Goal: Transaction & Acquisition: Book appointment/travel/reservation

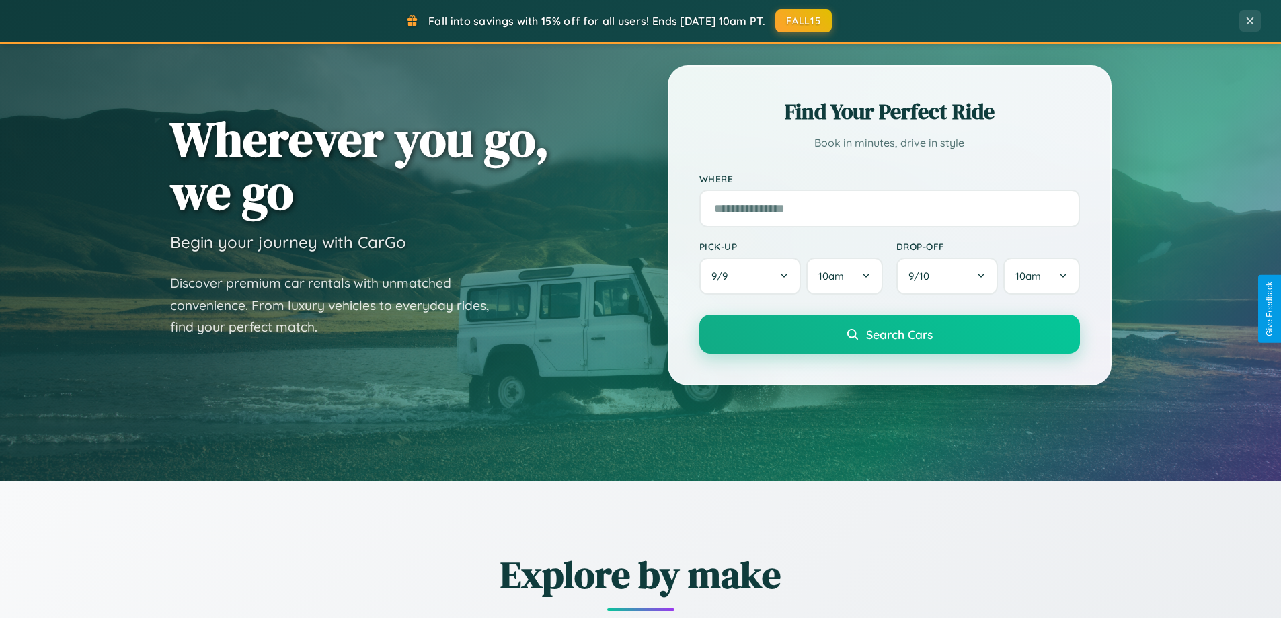
scroll to position [579, 0]
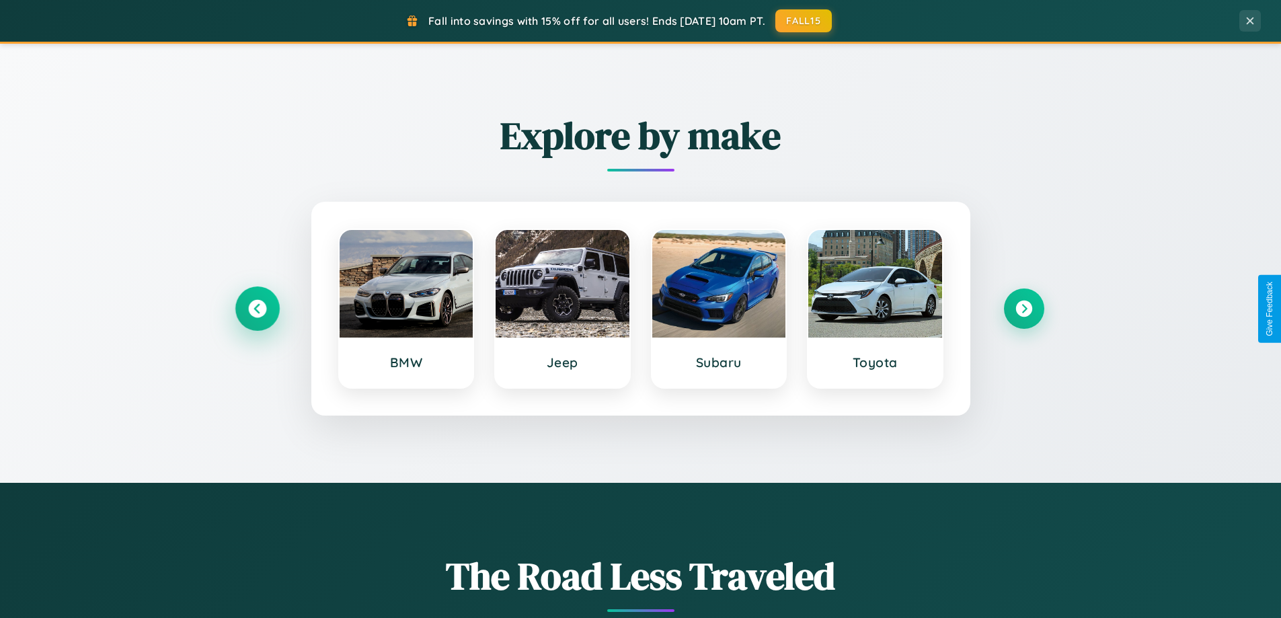
click at [257, 309] on icon at bounding box center [257, 309] width 18 height 18
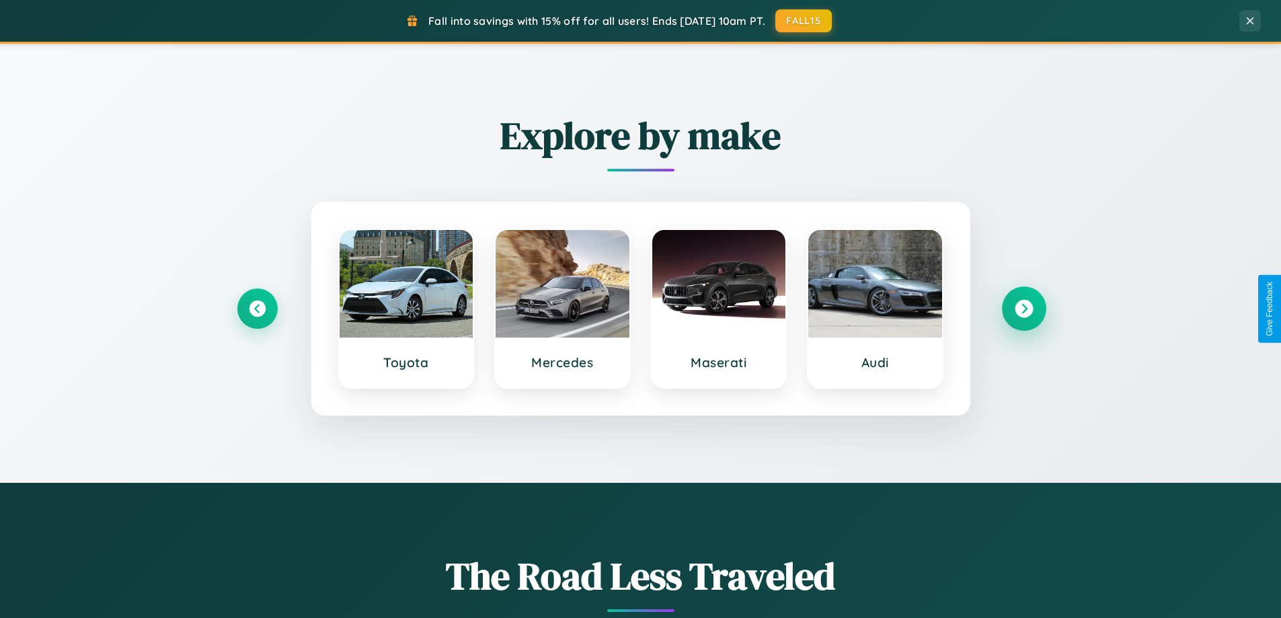
click at [1023, 309] on icon at bounding box center [1023, 309] width 18 height 18
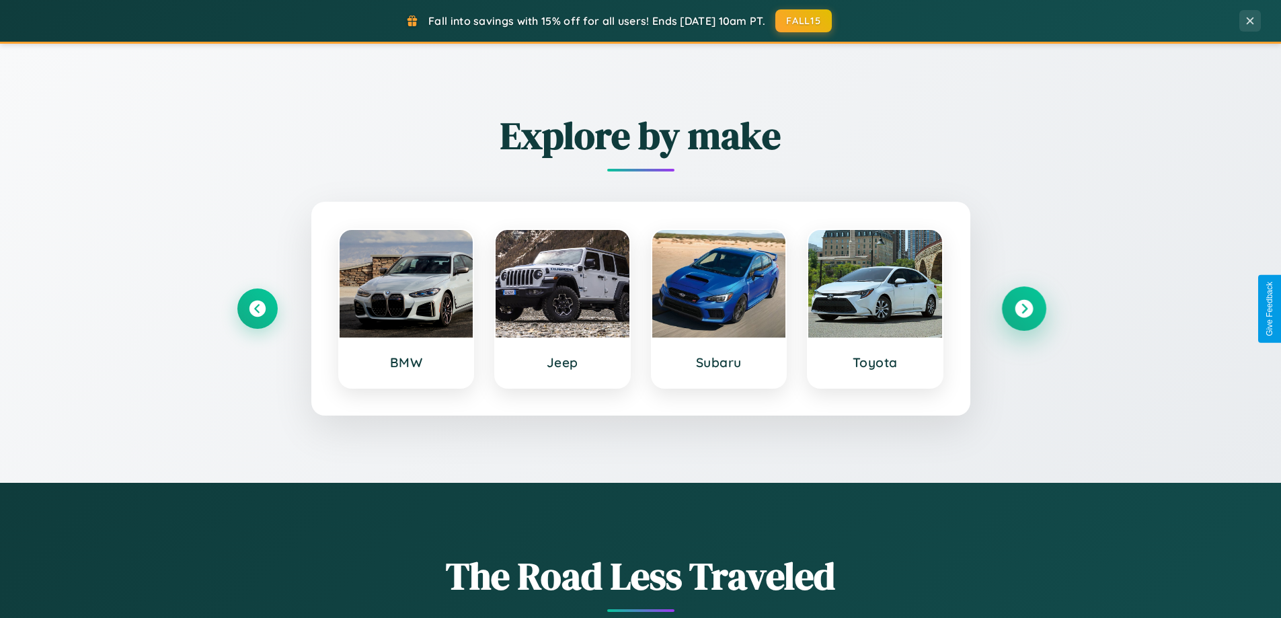
click at [1023, 309] on icon at bounding box center [1023, 309] width 18 height 18
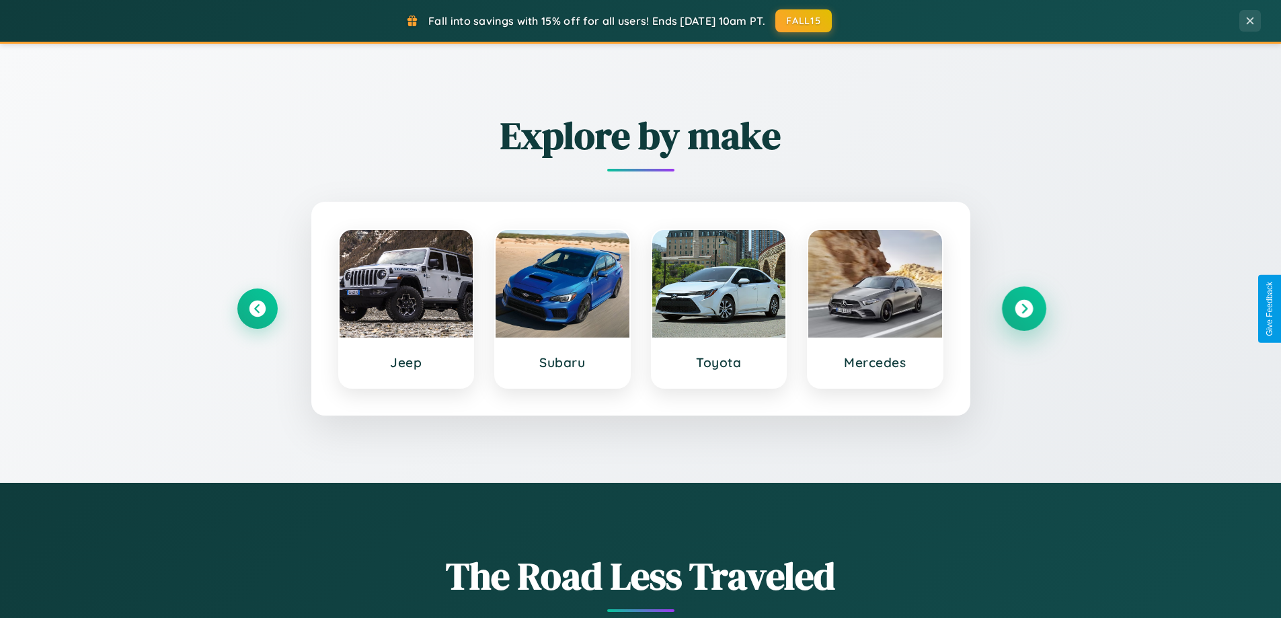
click at [1023, 309] on icon at bounding box center [1023, 309] width 18 height 18
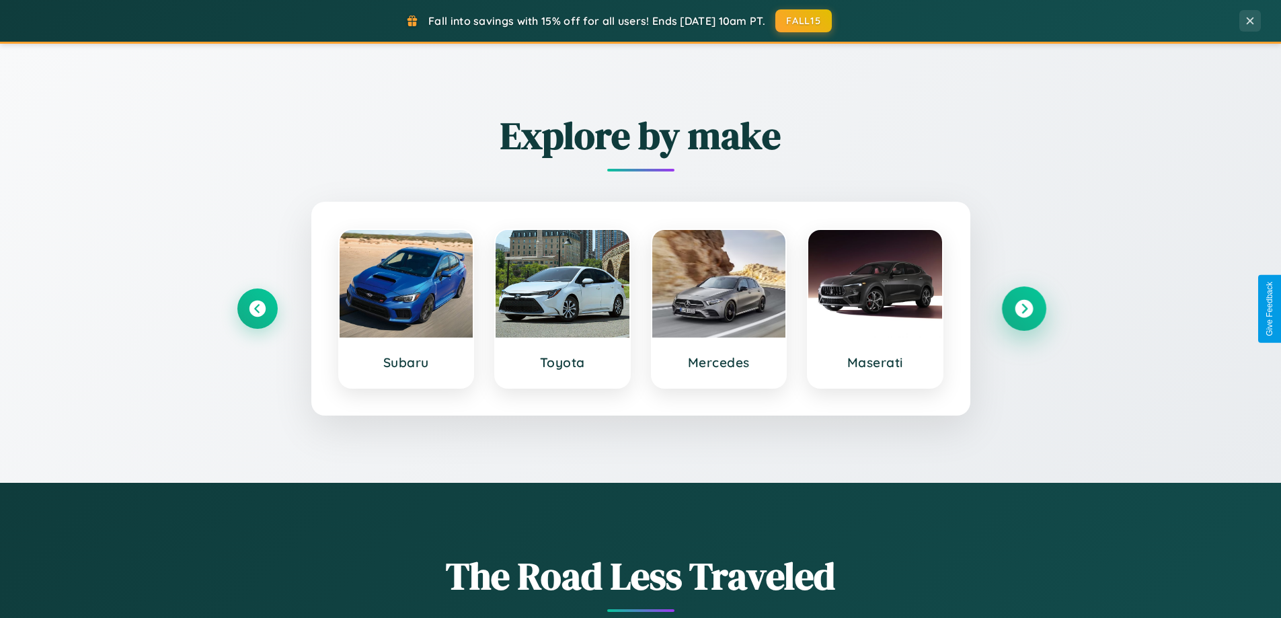
click at [1023, 309] on icon at bounding box center [1023, 309] width 18 height 18
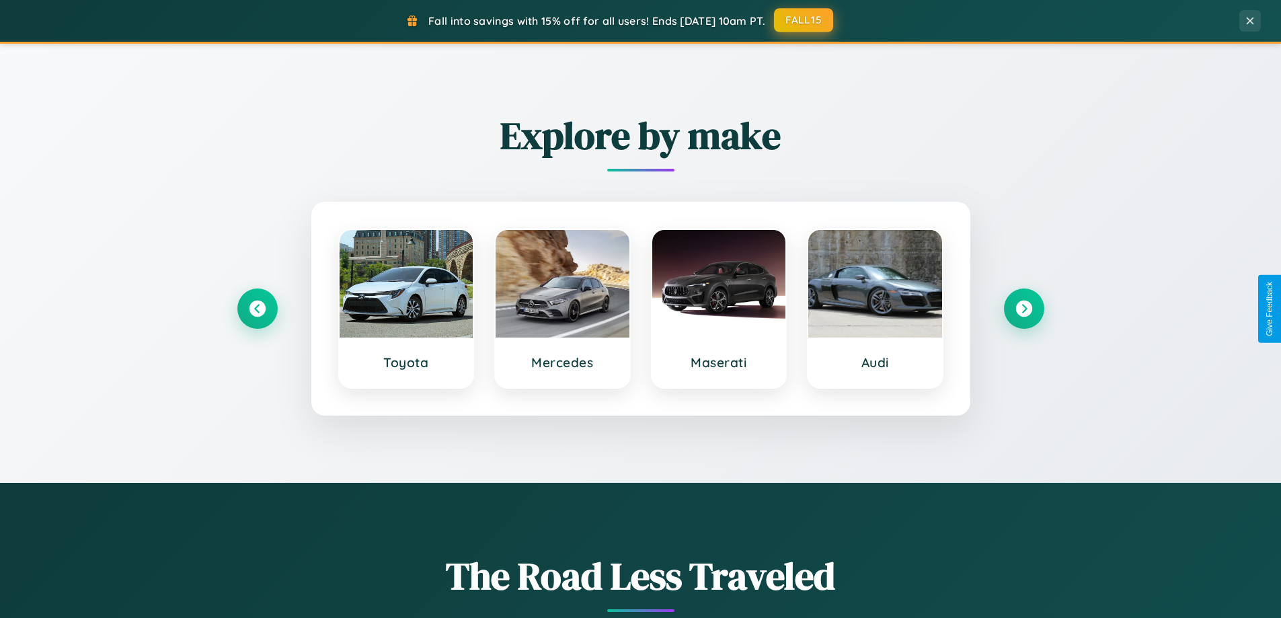
click at [804, 20] on button "FALL15" at bounding box center [803, 20] width 59 height 24
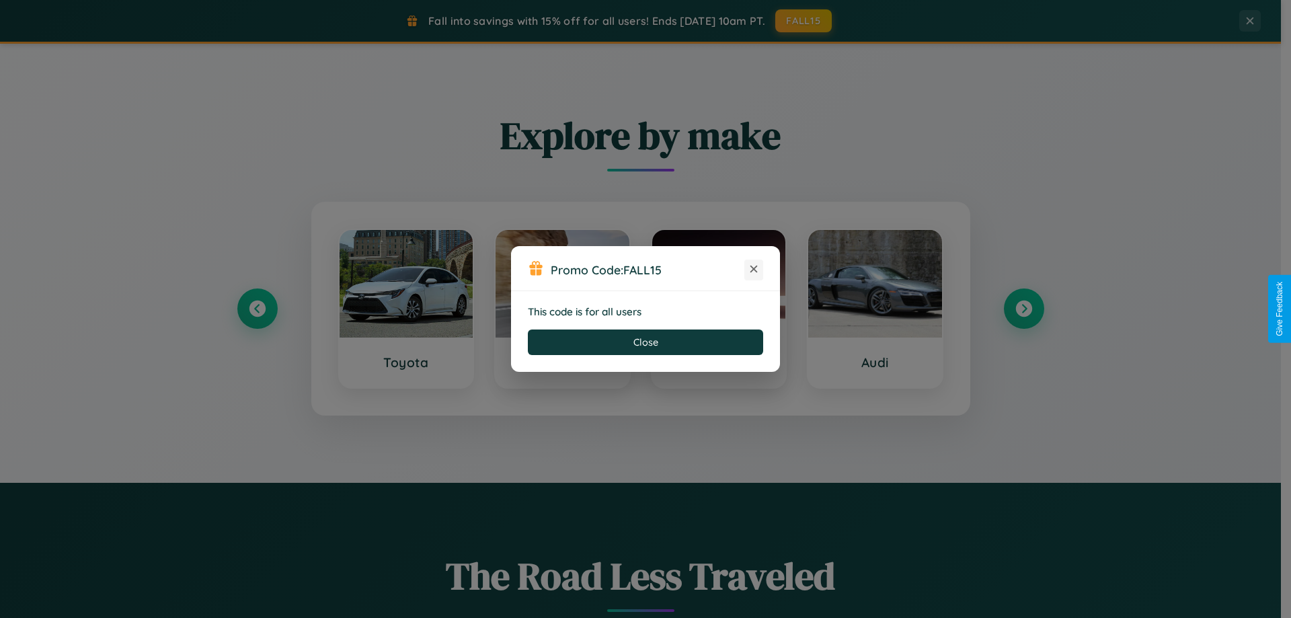
click at [754, 270] on icon at bounding box center [753, 268] width 13 height 13
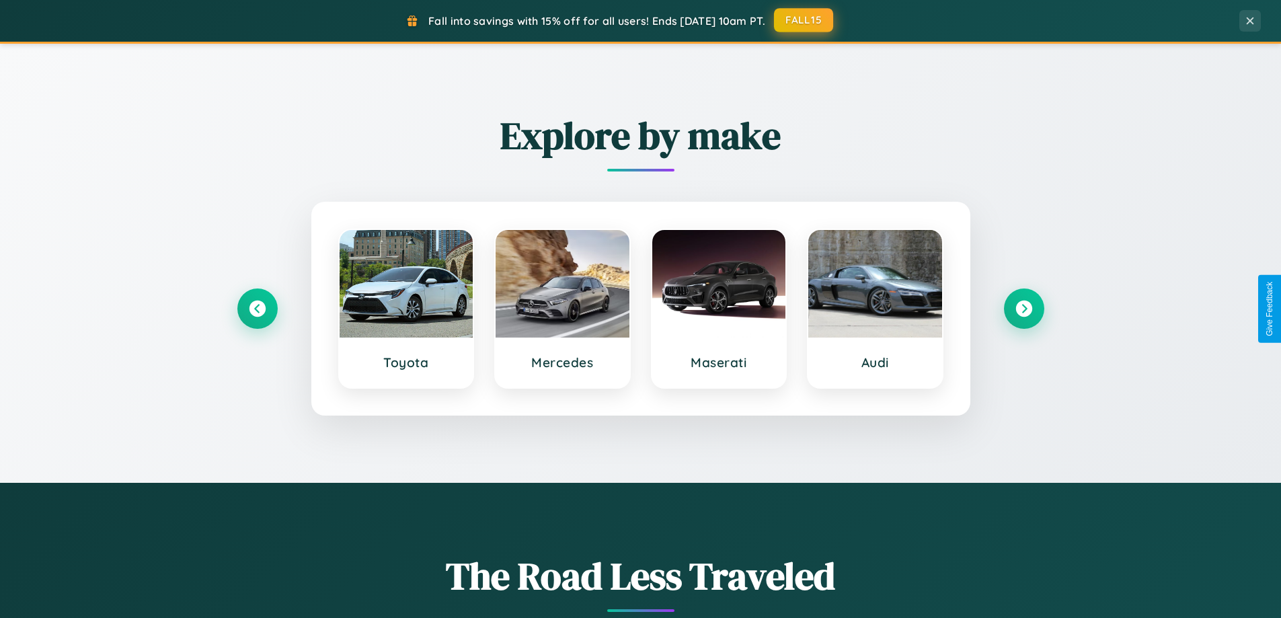
click at [804, 20] on button "FALL15" at bounding box center [803, 20] width 59 height 24
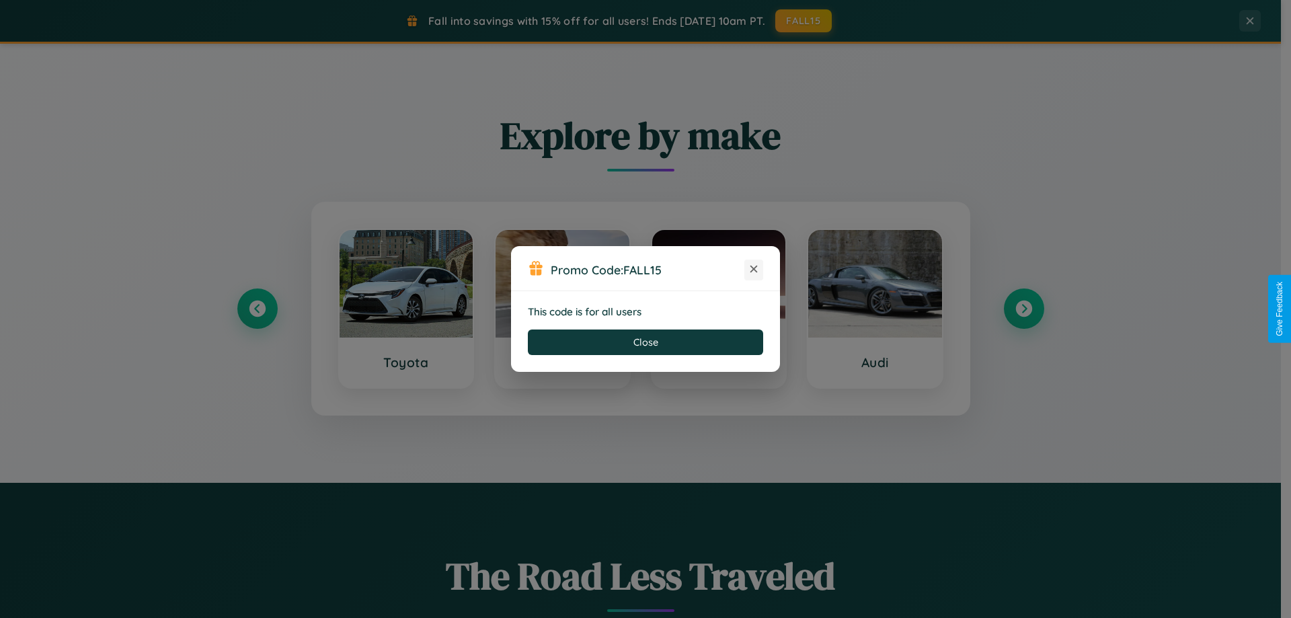
click at [754, 270] on icon at bounding box center [753, 268] width 13 height 13
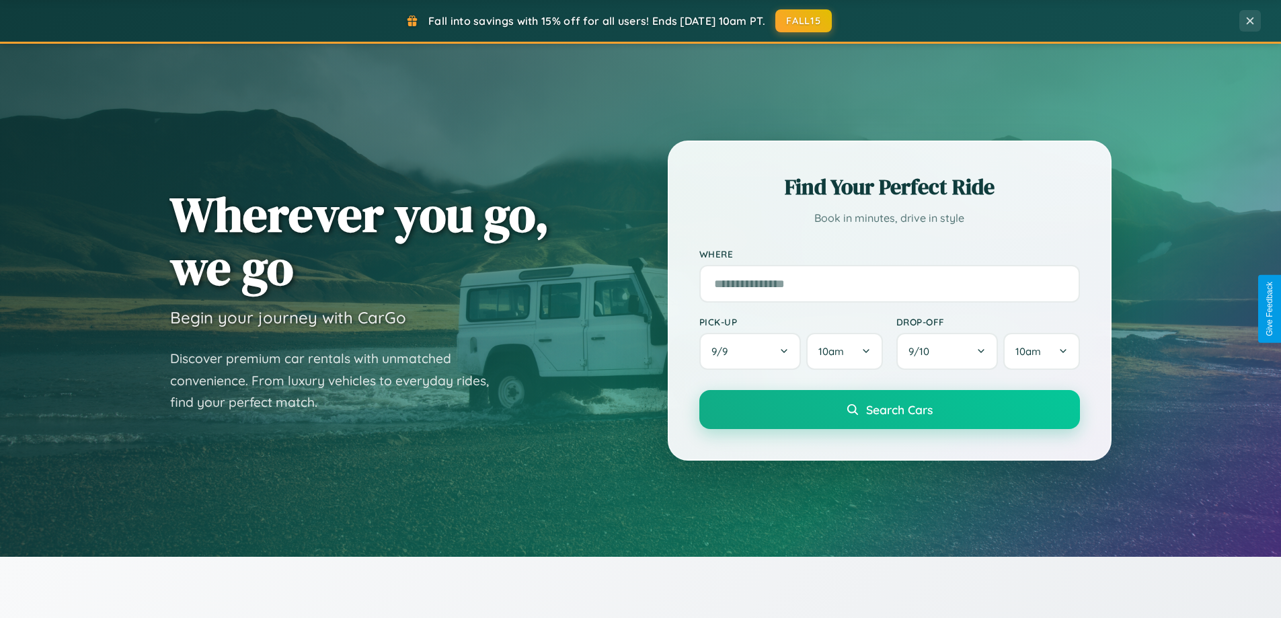
scroll to position [40, 0]
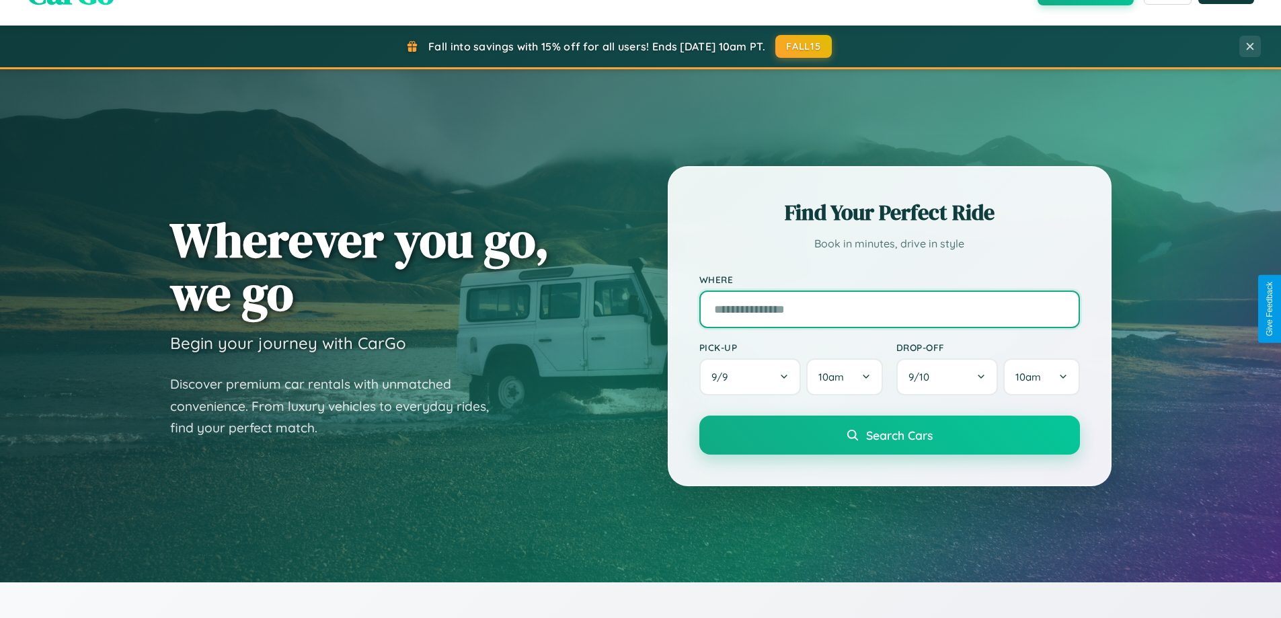
click at [889, 309] on input "text" at bounding box center [889, 309] width 381 height 38
type input "******"
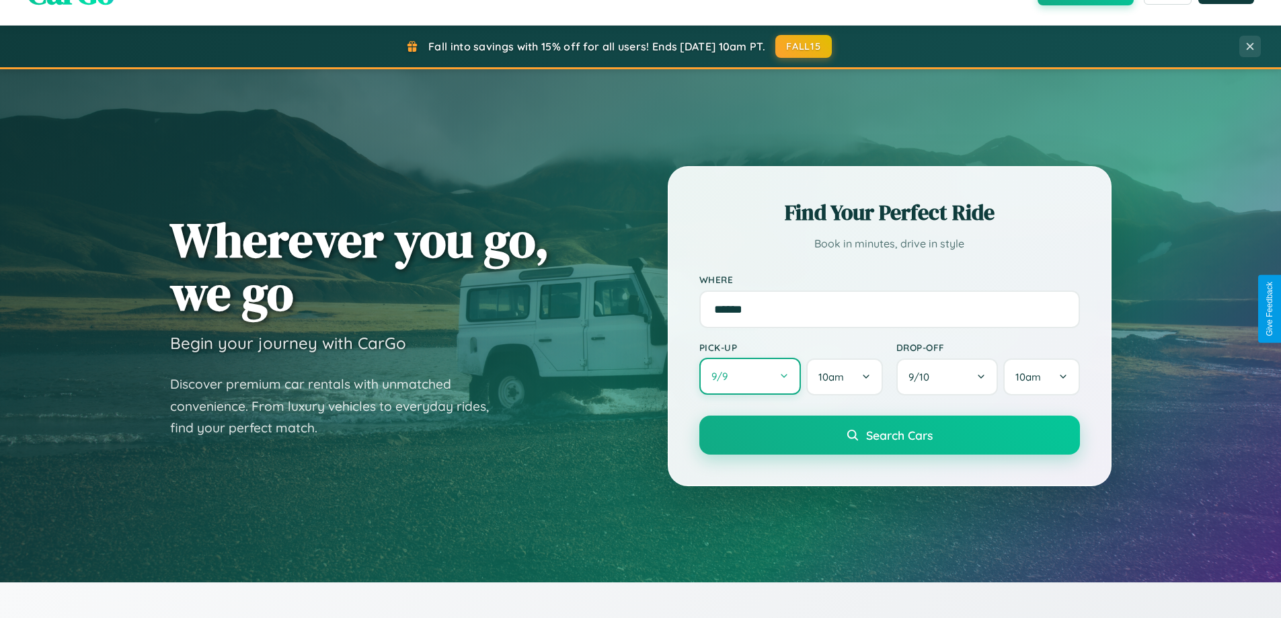
click at [750, 377] on button "9 / 9" at bounding box center [750, 376] width 102 height 37
select select "*"
select select "****"
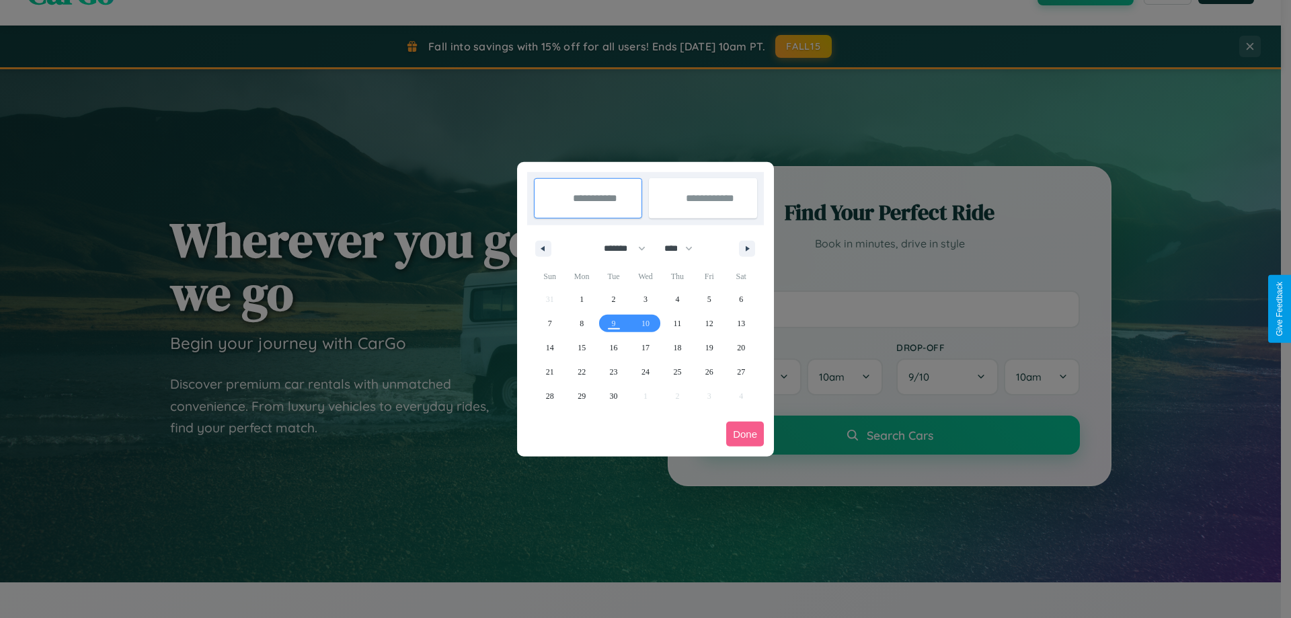
drag, startPoint x: 618, startPoint y: 248, endPoint x: 645, endPoint y: 270, distance: 34.4
click at [618, 248] on select "******* ******** ***** ***** *** **** **** ****** ********* ******* ******** **…" at bounding box center [622, 248] width 57 height 22
select select "*"
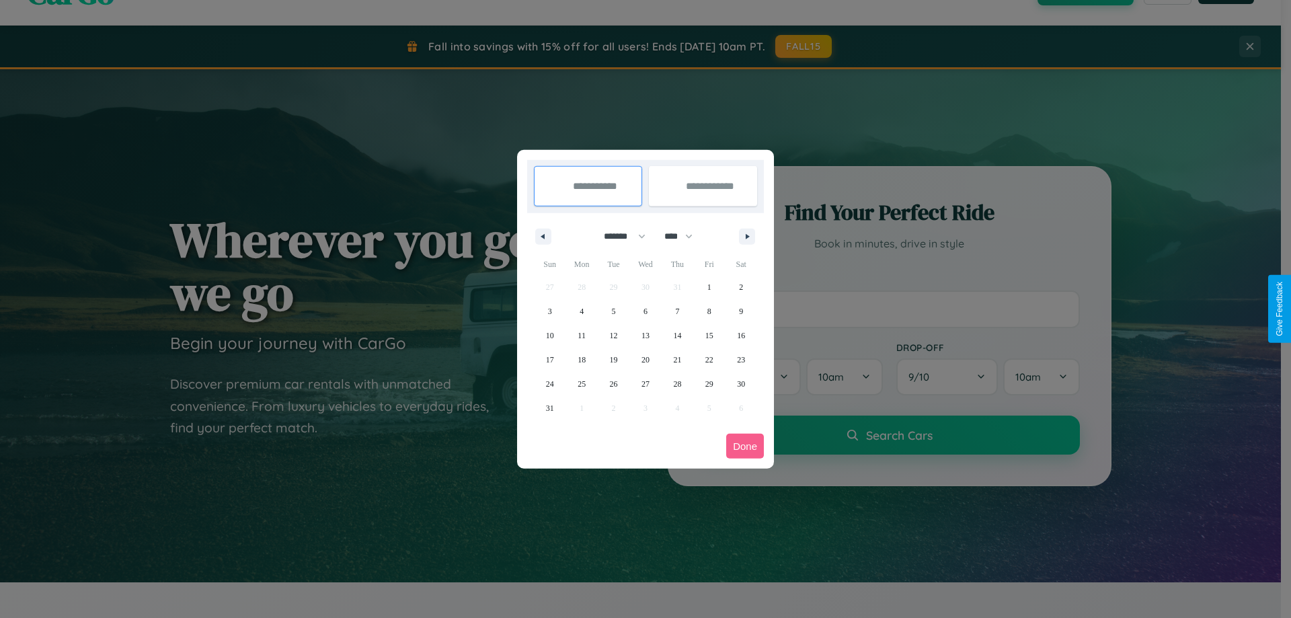
drag, startPoint x: 684, startPoint y: 236, endPoint x: 645, endPoint y: 270, distance: 51.5
click at [684, 236] on select "**** **** **** **** **** **** **** **** **** **** **** **** **** **** **** ****…" at bounding box center [677, 236] width 40 height 22
select select "****"
click at [645, 311] on span "5" at bounding box center [645, 311] width 4 height 24
type input "**********"
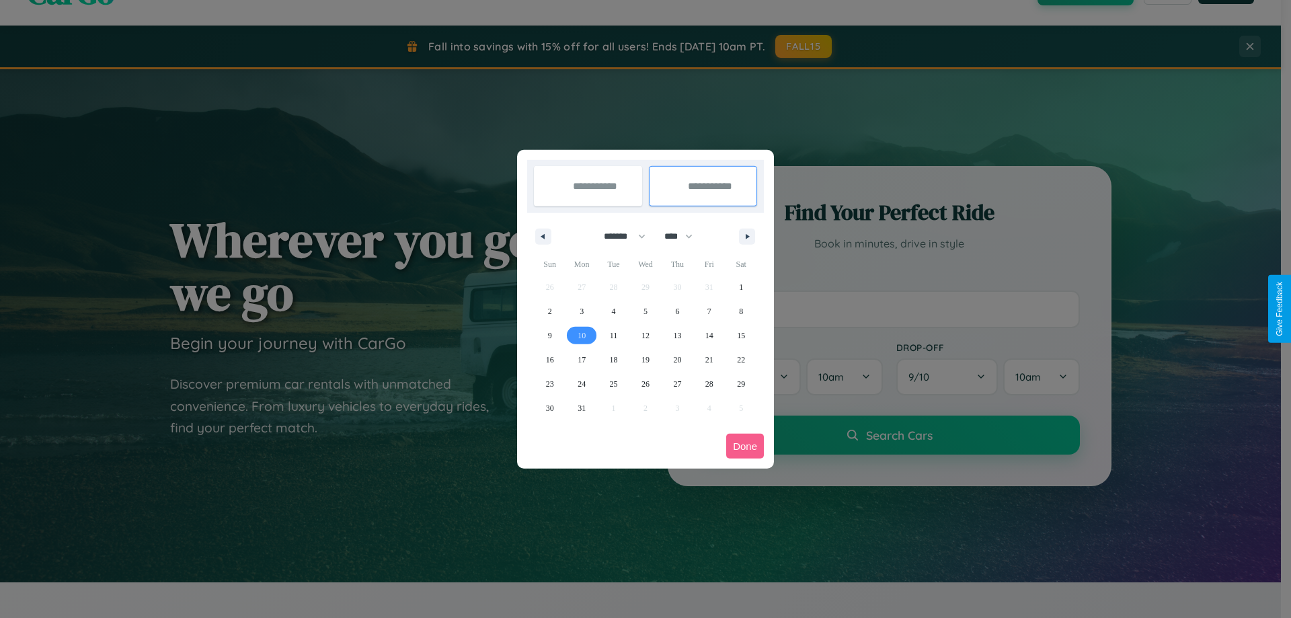
click at [582, 335] on span "10" at bounding box center [581, 335] width 8 height 24
type input "**********"
click at [745, 446] on button "Done" at bounding box center [745, 446] width 38 height 25
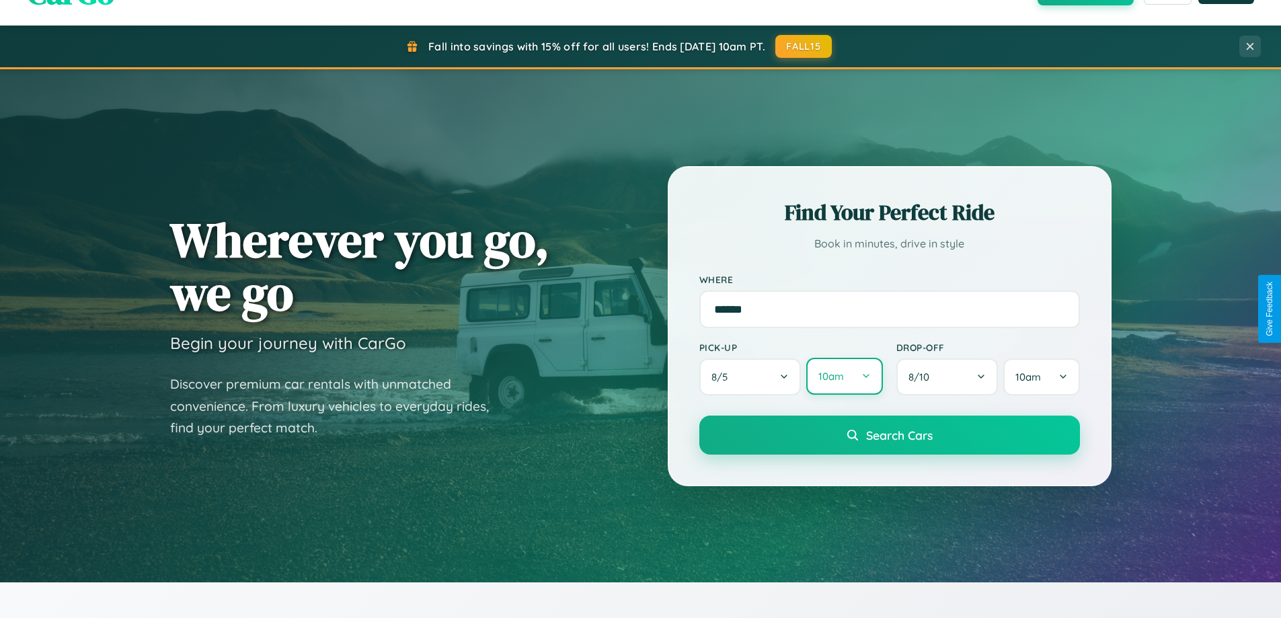
click at [844, 377] on button "10am" at bounding box center [844, 376] width 76 height 37
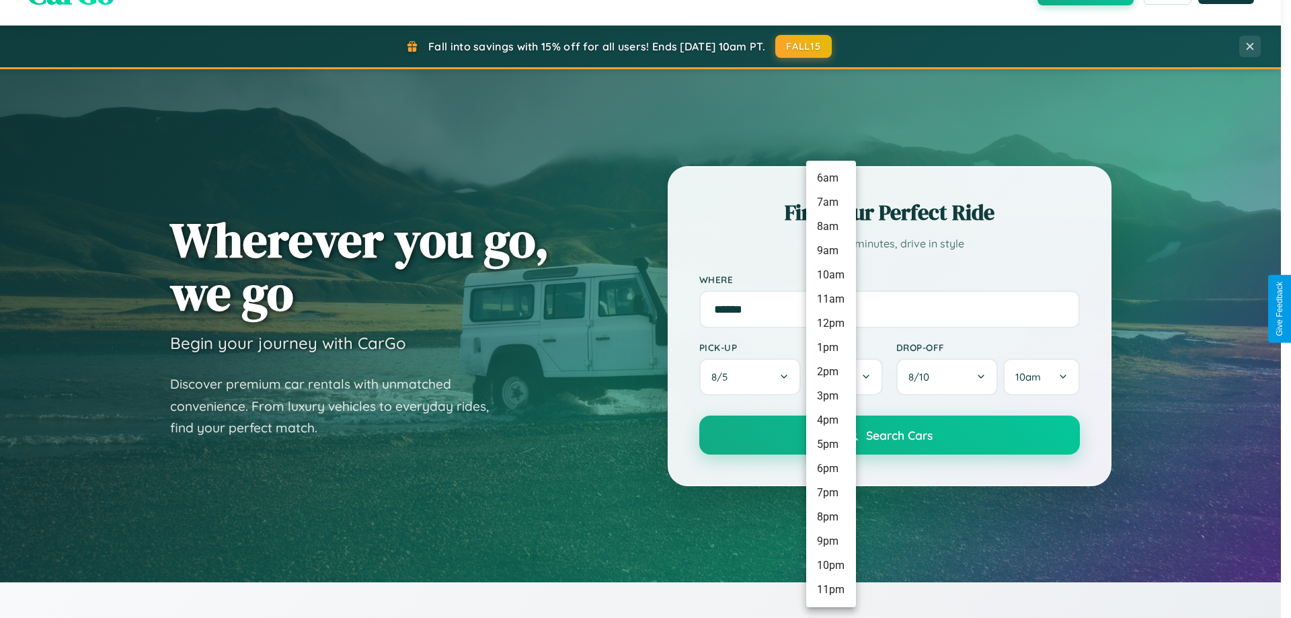
click at [830, 251] on li "9am" at bounding box center [831, 251] width 50 height 24
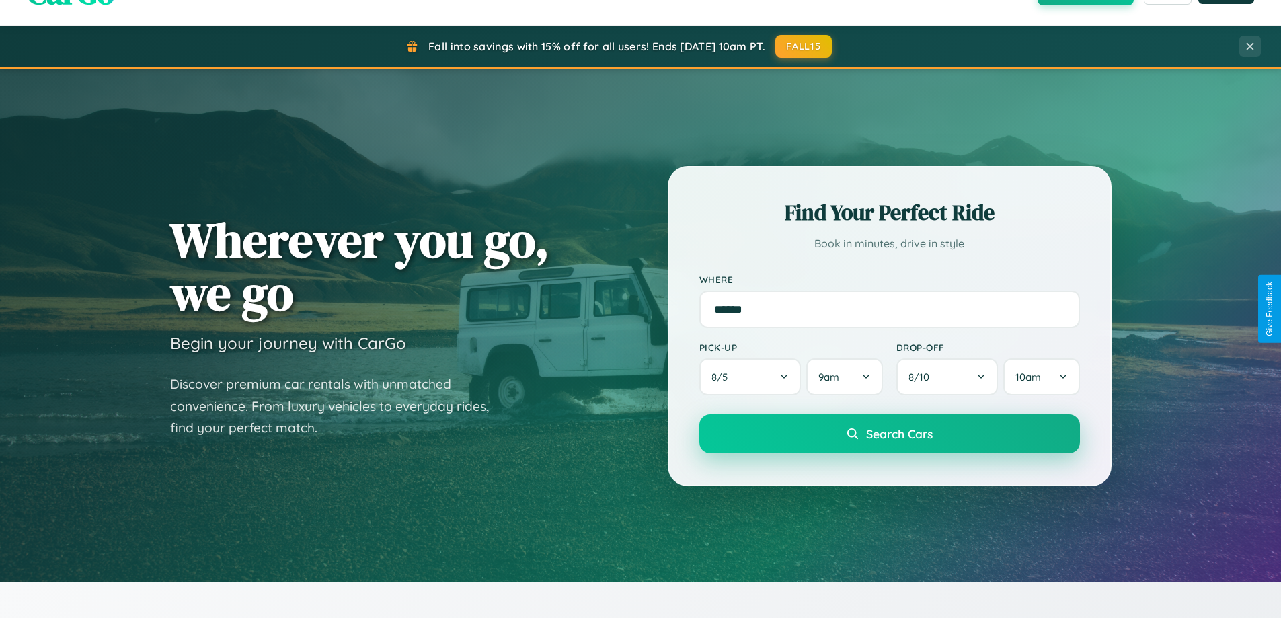
click at [889, 435] on span "Search Cars" at bounding box center [899, 433] width 67 height 15
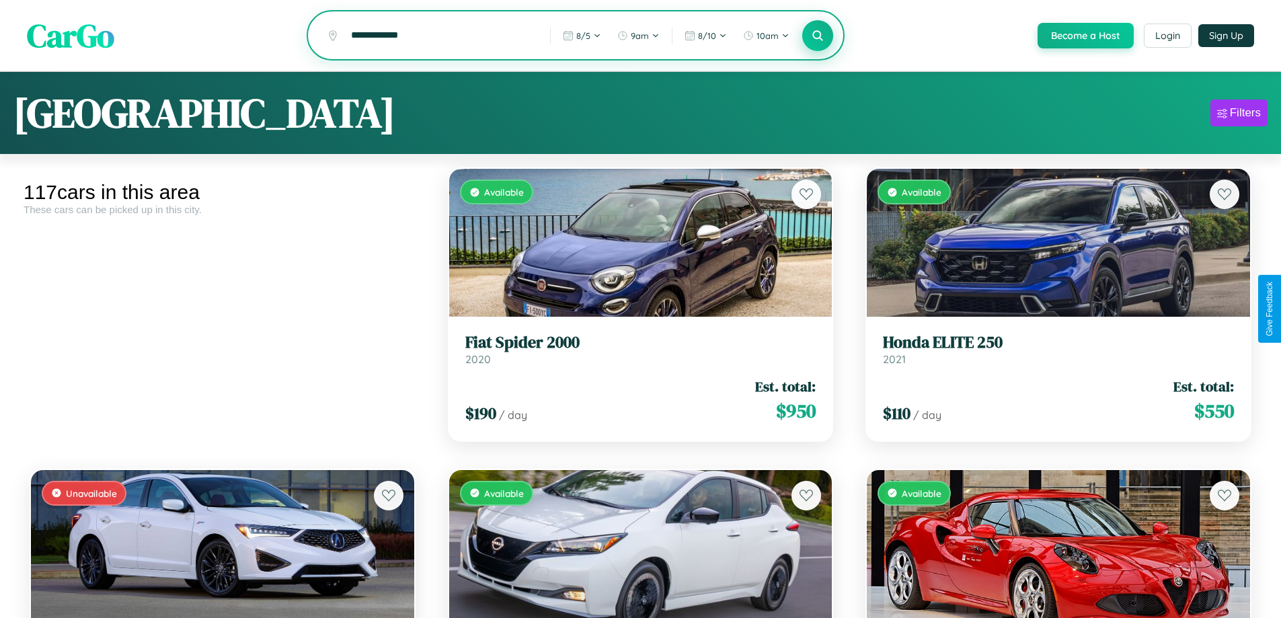
click at [817, 36] on icon at bounding box center [817, 35] width 13 height 13
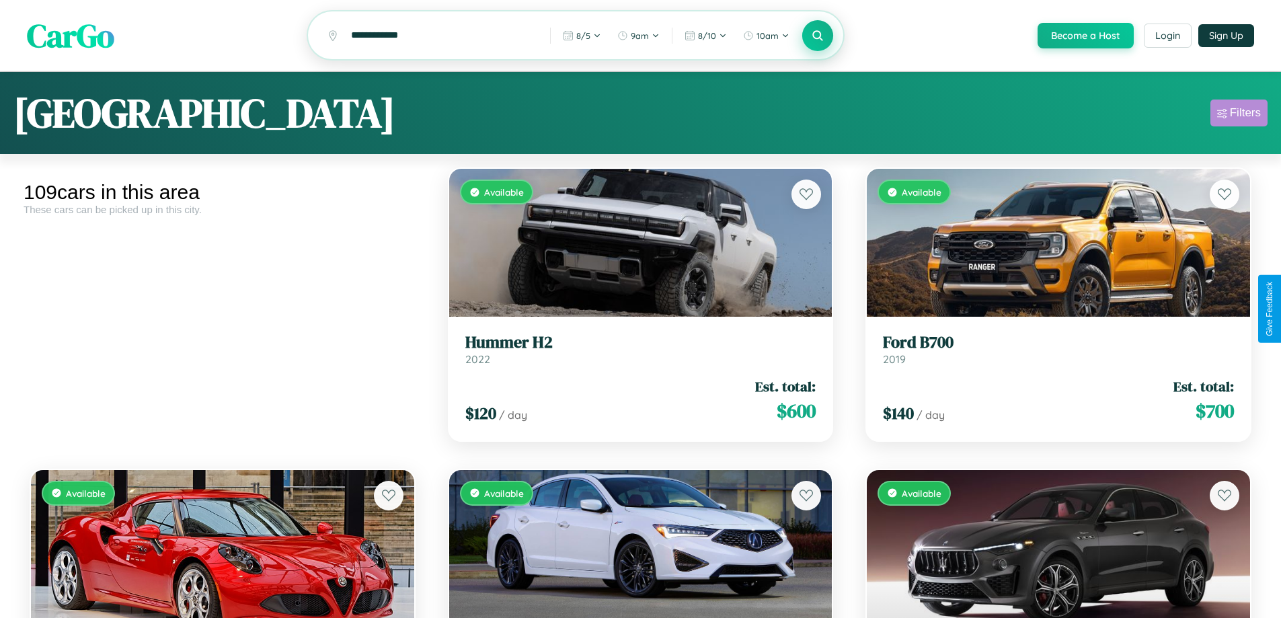
click at [1238, 115] on div "Filters" at bounding box center [1245, 112] width 31 height 13
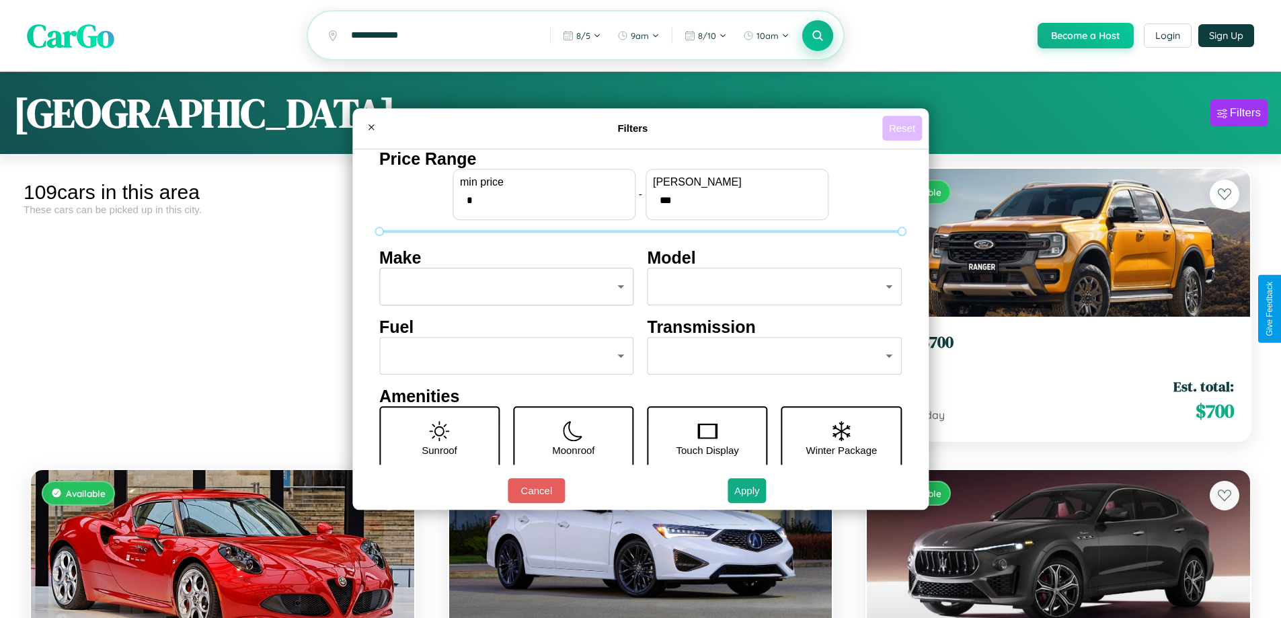
click at [904, 128] on button "Reset" at bounding box center [902, 128] width 40 height 25
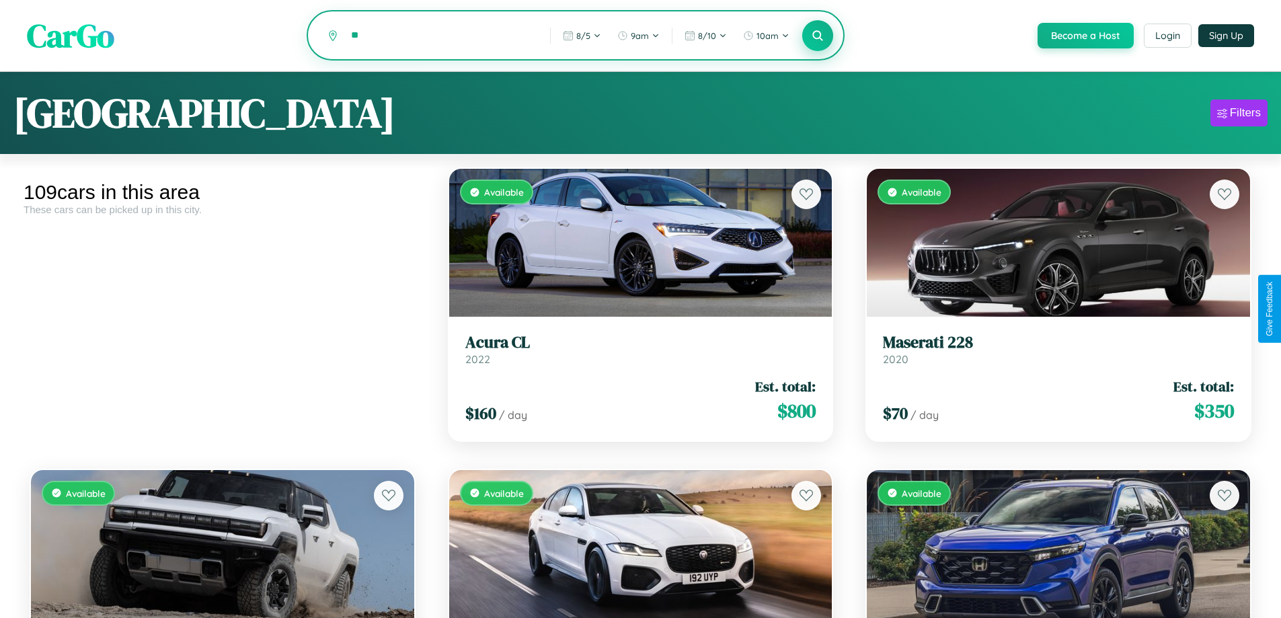
type input "*"
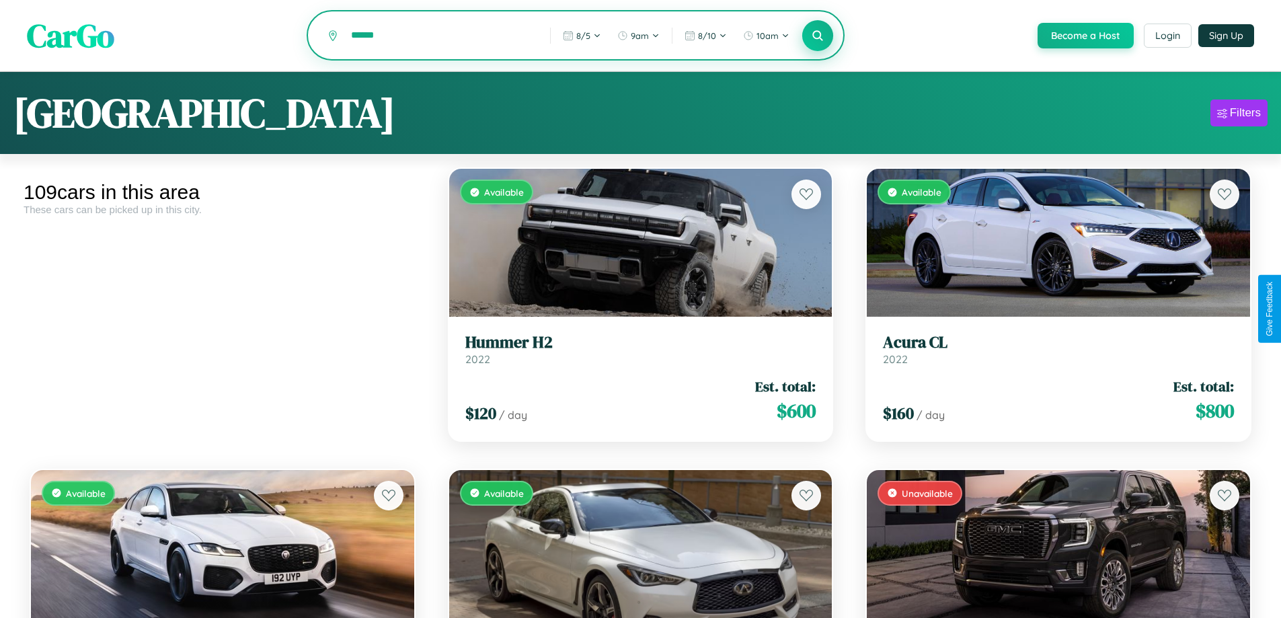
type input "******"
click at [817, 36] on icon at bounding box center [817, 35] width 13 height 13
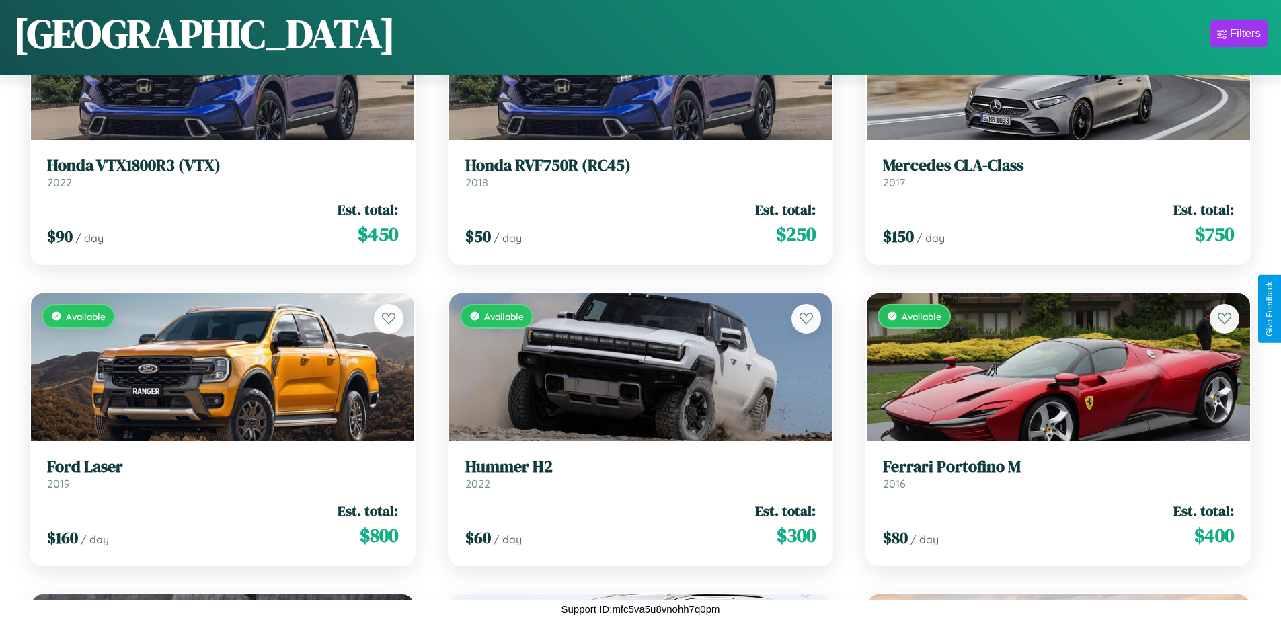
scroll to position [1694, 0]
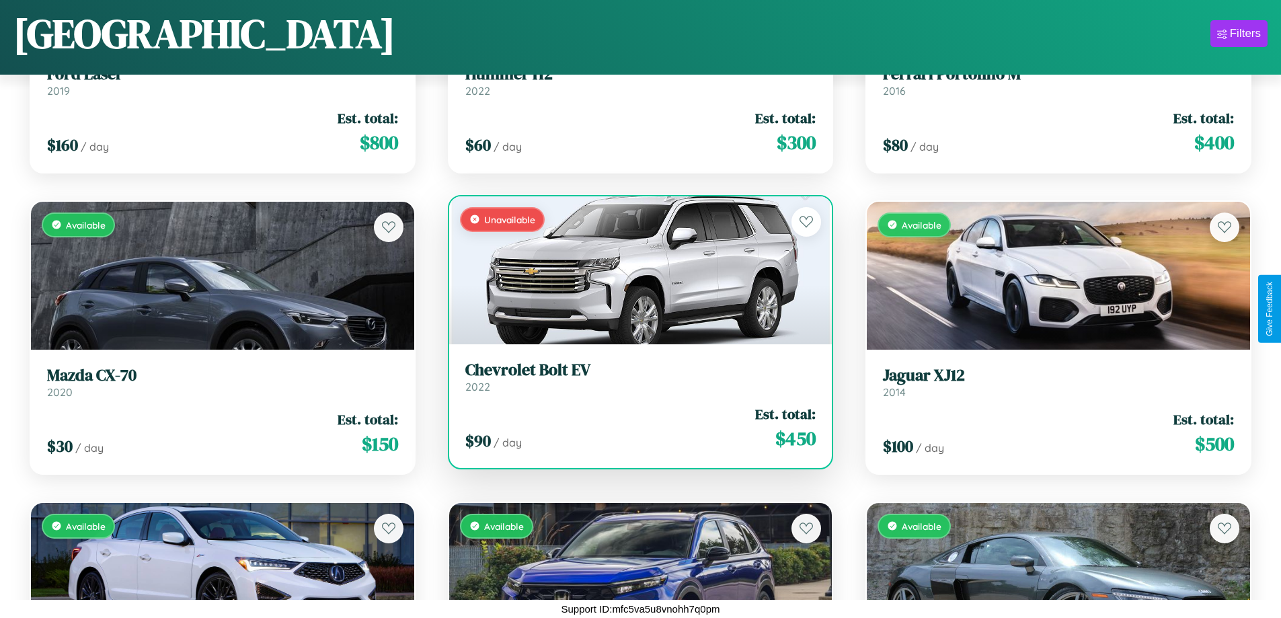
click at [635, 376] on h3 "Chevrolet Bolt EV" at bounding box center [640, 369] width 351 height 19
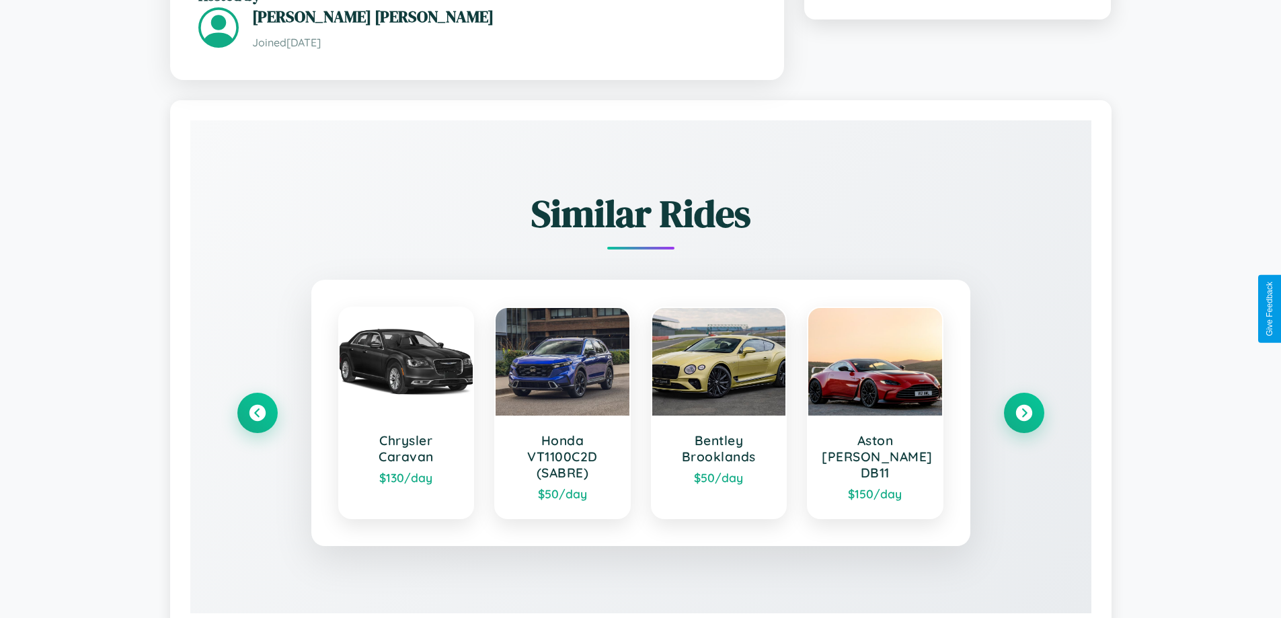
scroll to position [867, 0]
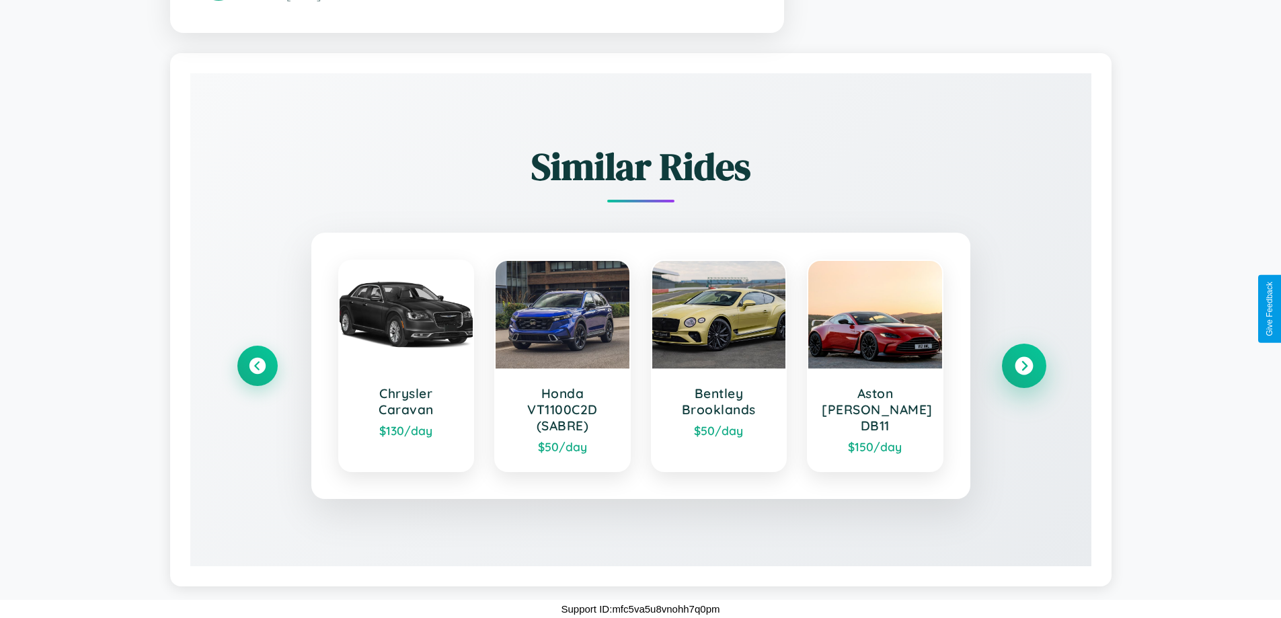
click at [1023, 366] on icon at bounding box center [1023, 366] width 18 height 18
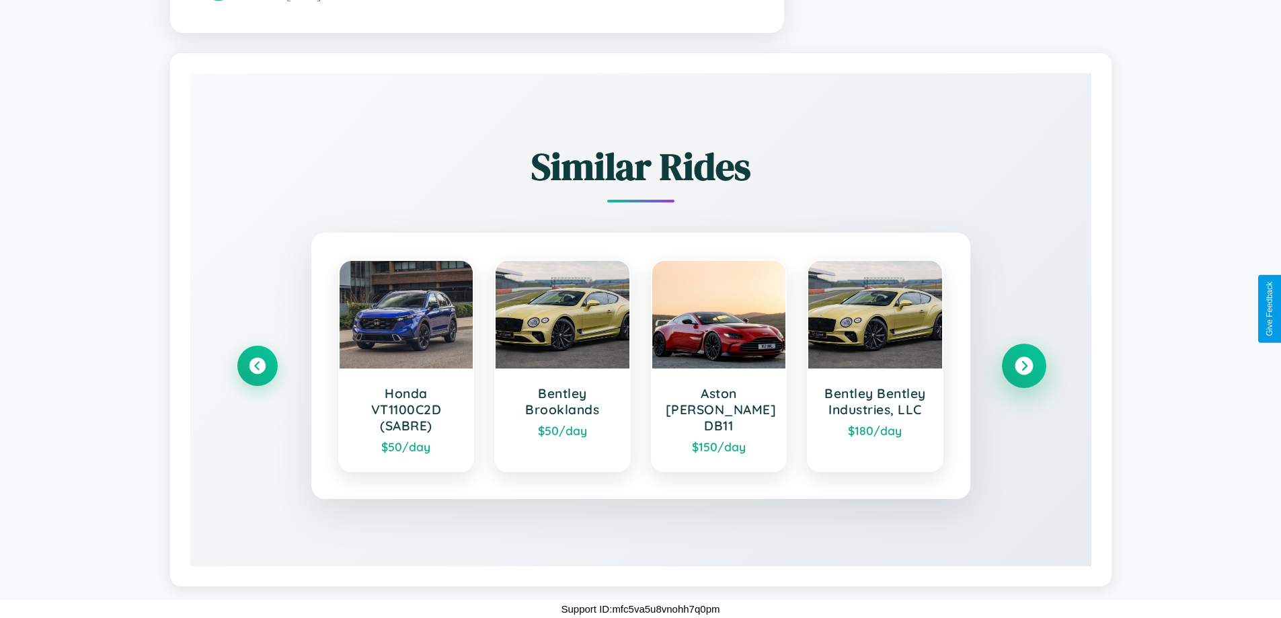
click at [1023, 366] on icon at bounding box center [1023, 366] width 18 height 18
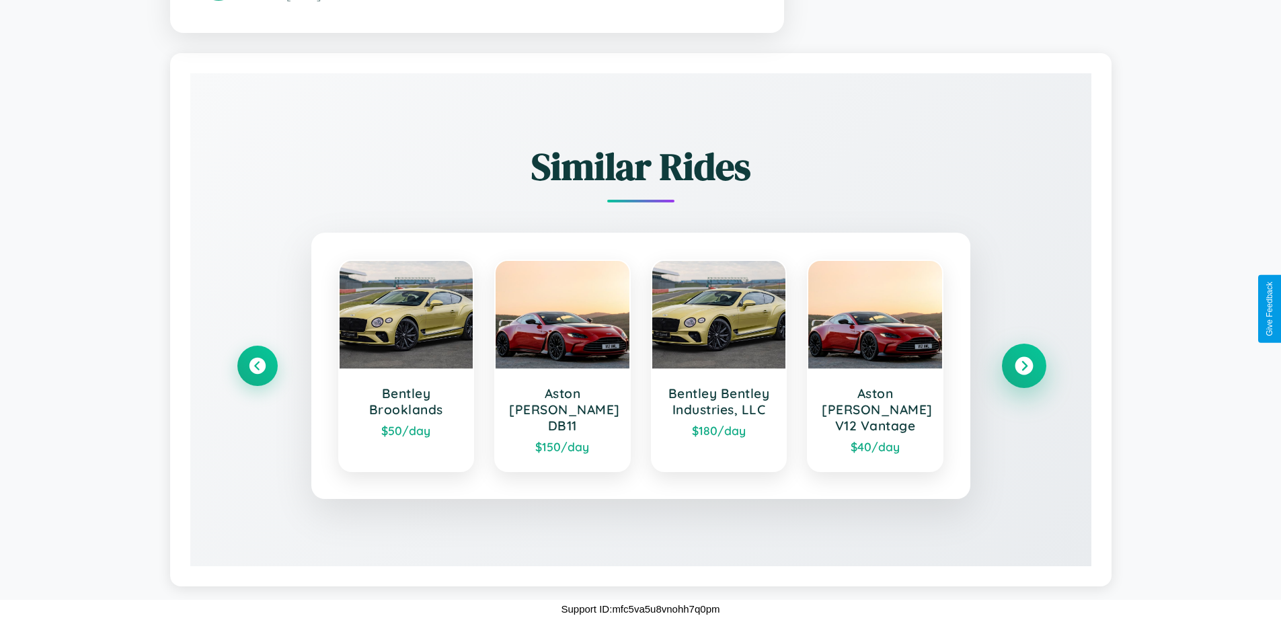
scroll to position [850, 0]
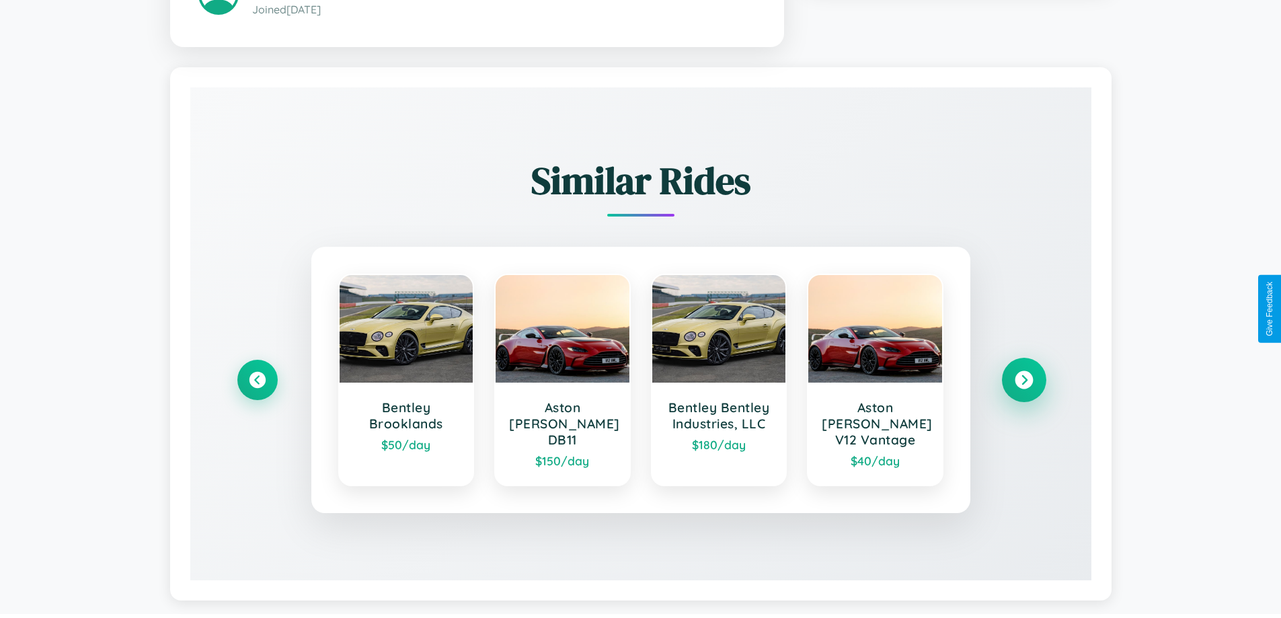
click at [1023, 374] on icon at bounding box center [1023, 380] width 18 height 18
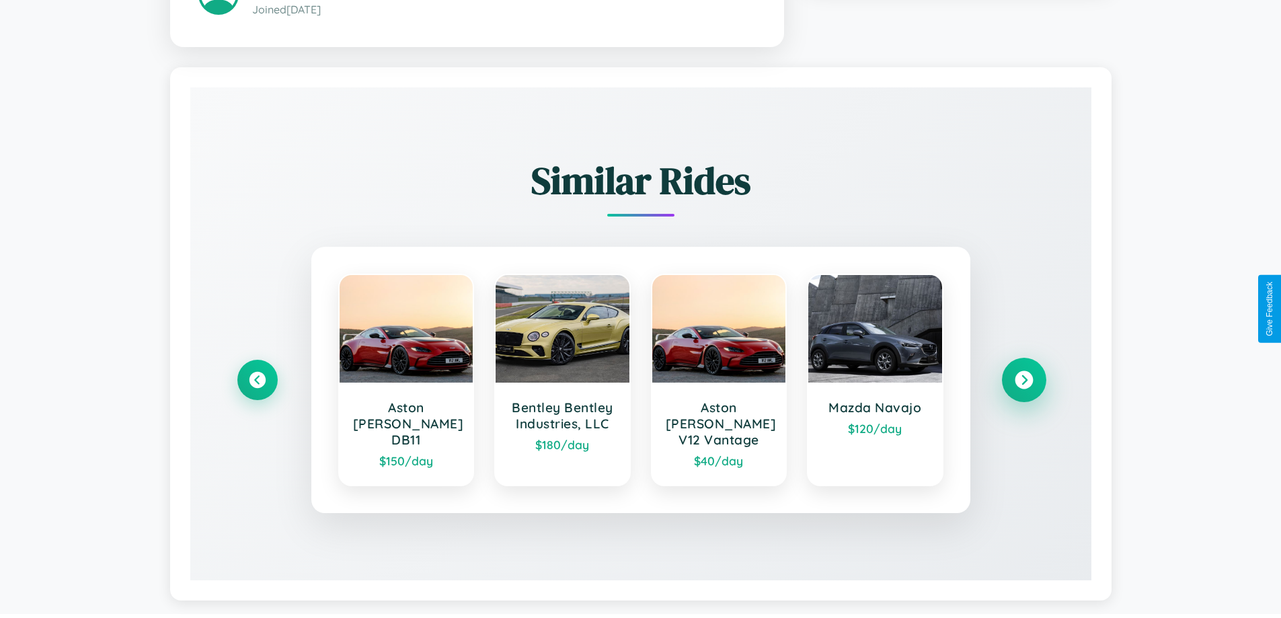
click at [1023, 374] on icon at bounding box center [1023, 380] width 18 height 18
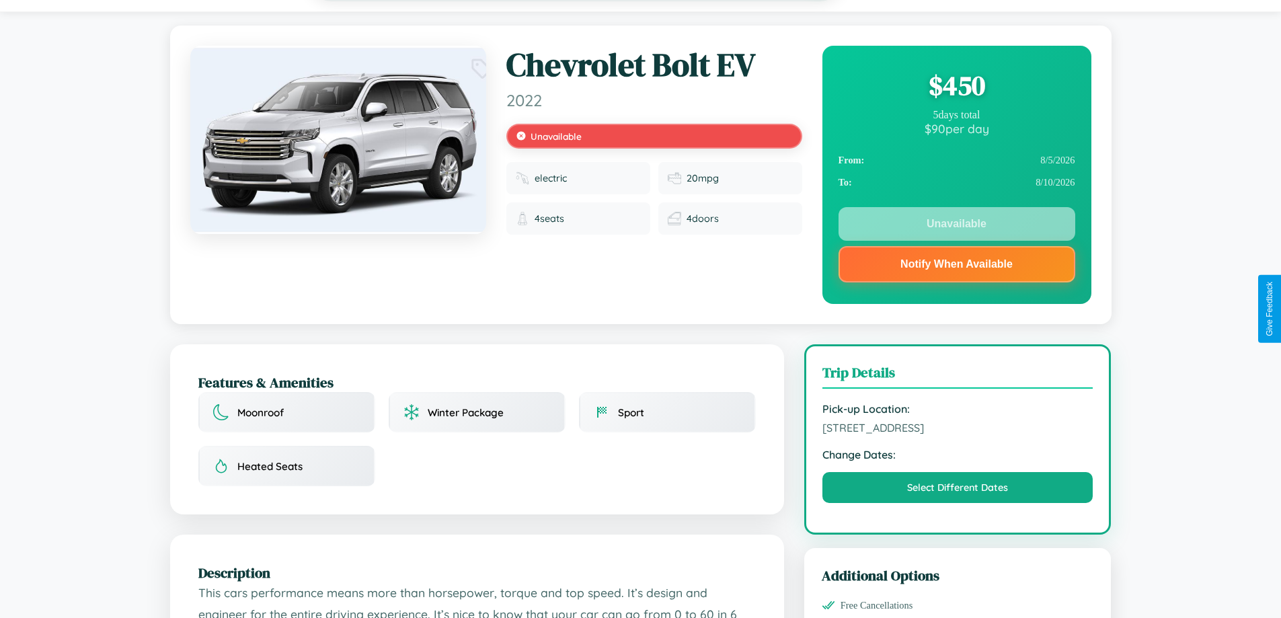
scroll to position [0, 0]
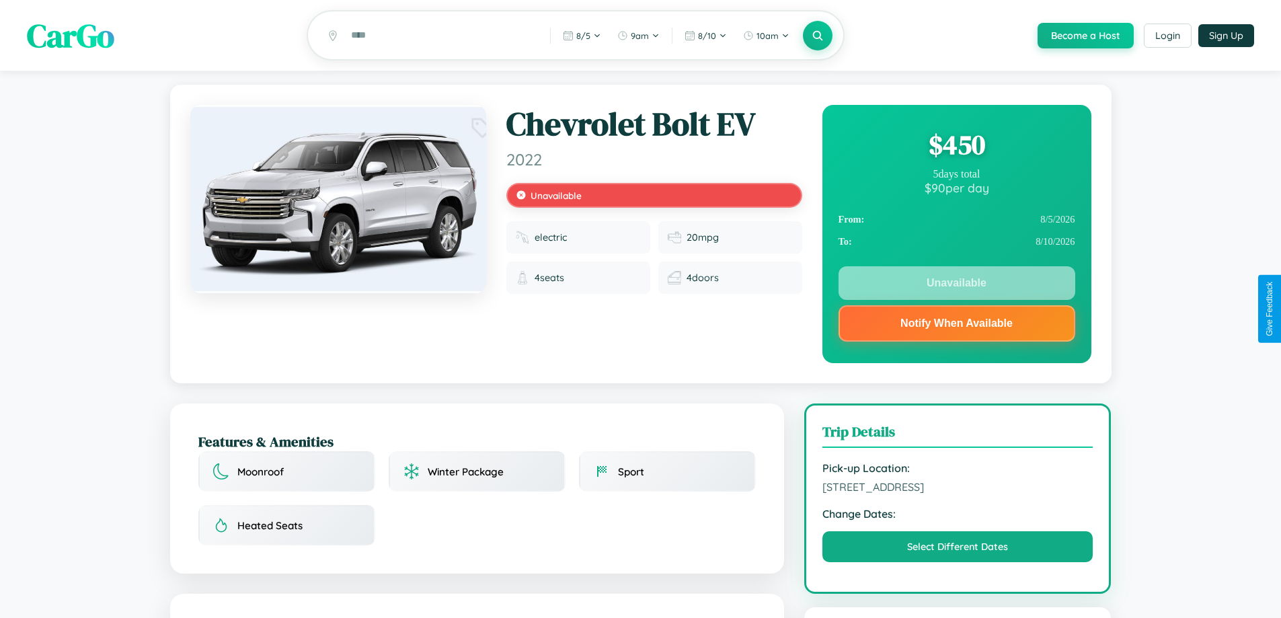
click at [956, 147] on div "$ 450" at bounding box center [956, 144] width 237 height 36
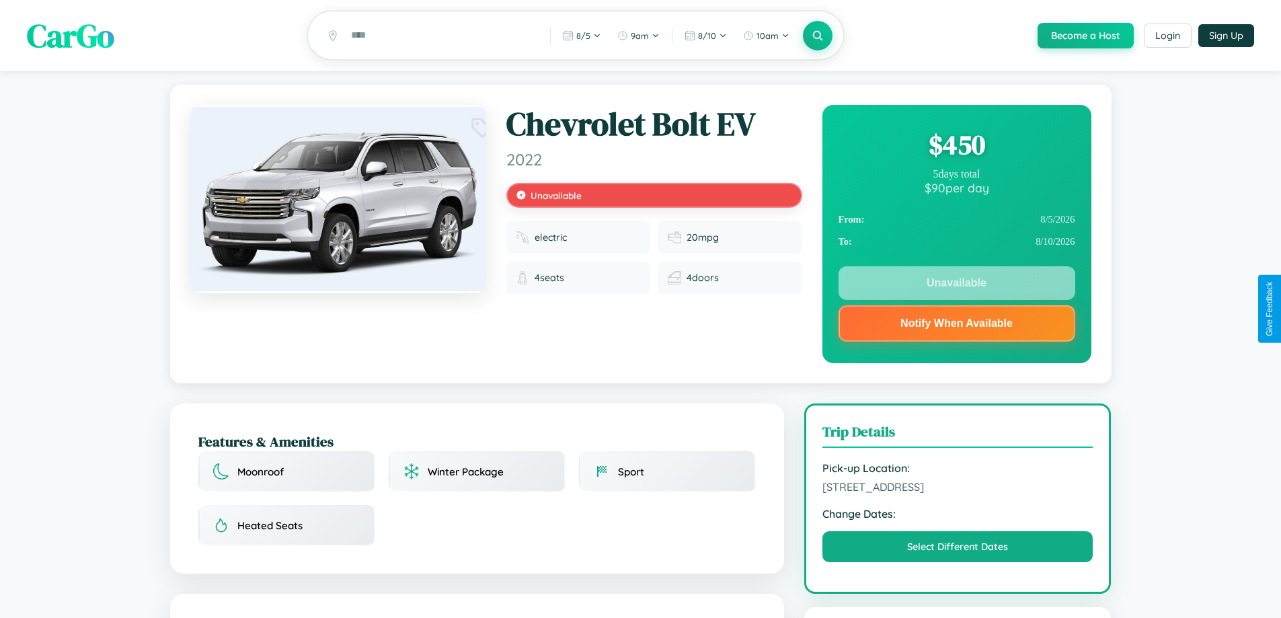
click at [956, 147] on div "$ 450" at bounding box center [956, 144] width 237 height 36
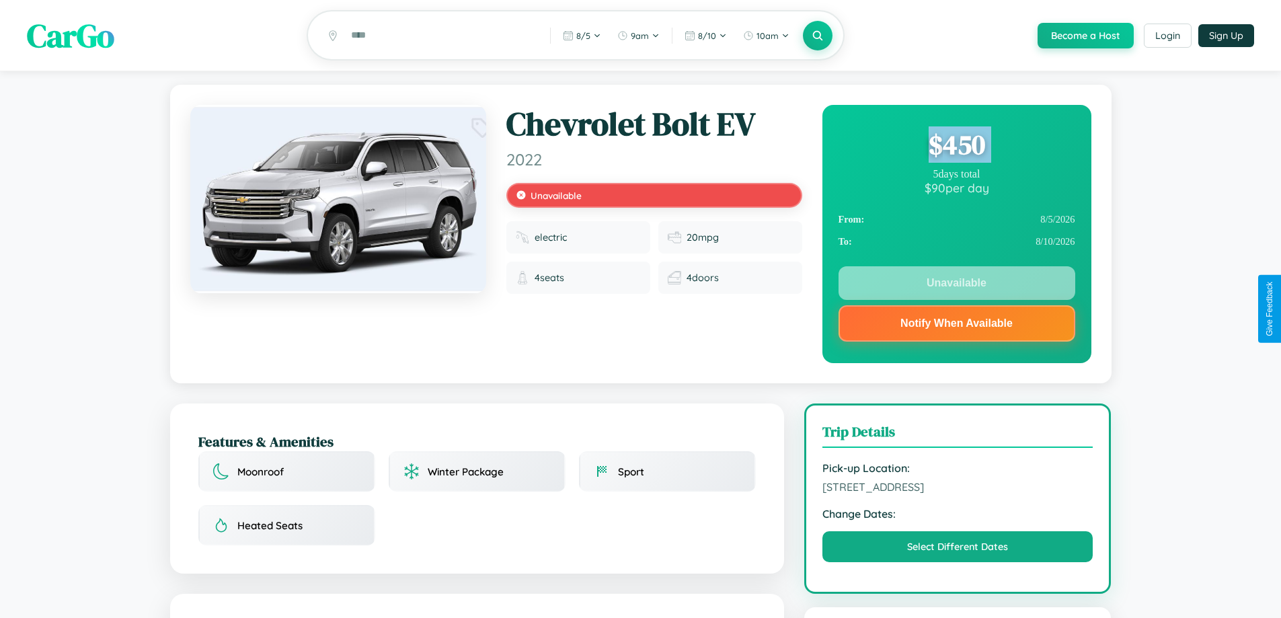
click at [956, 147] on div "$ 450" at bounding box center [956, 144] width 237 height 36
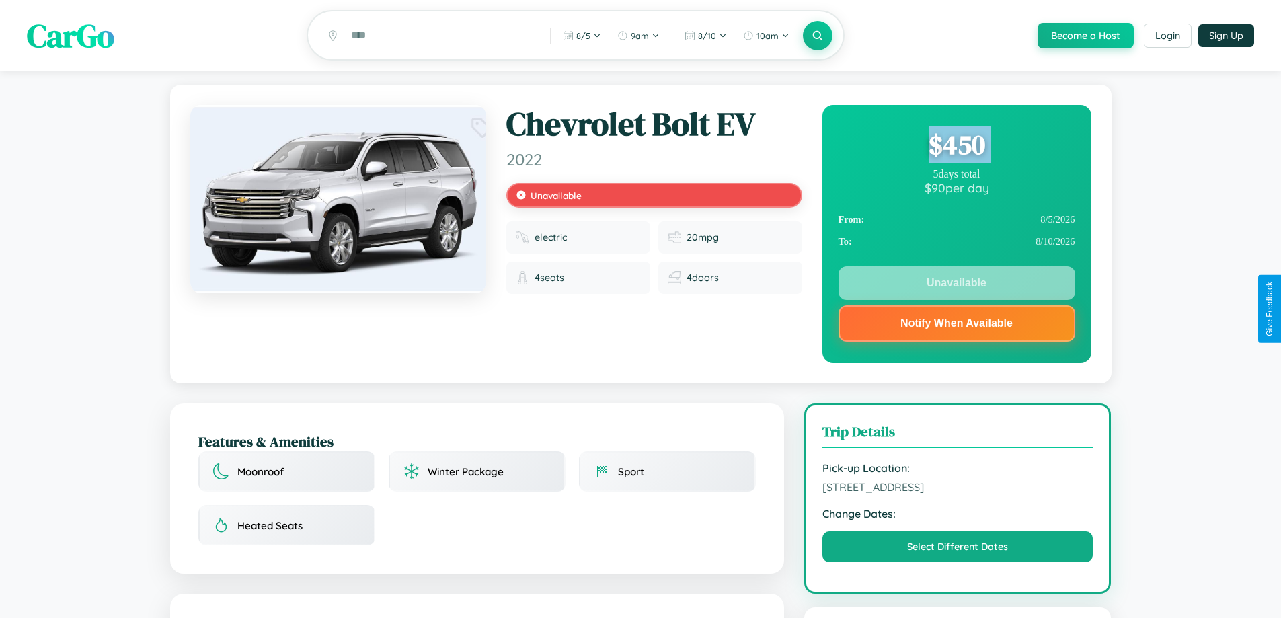
click at [956, 147] on div "$ 450" at bounding box center [956, 144] width 237 height 36
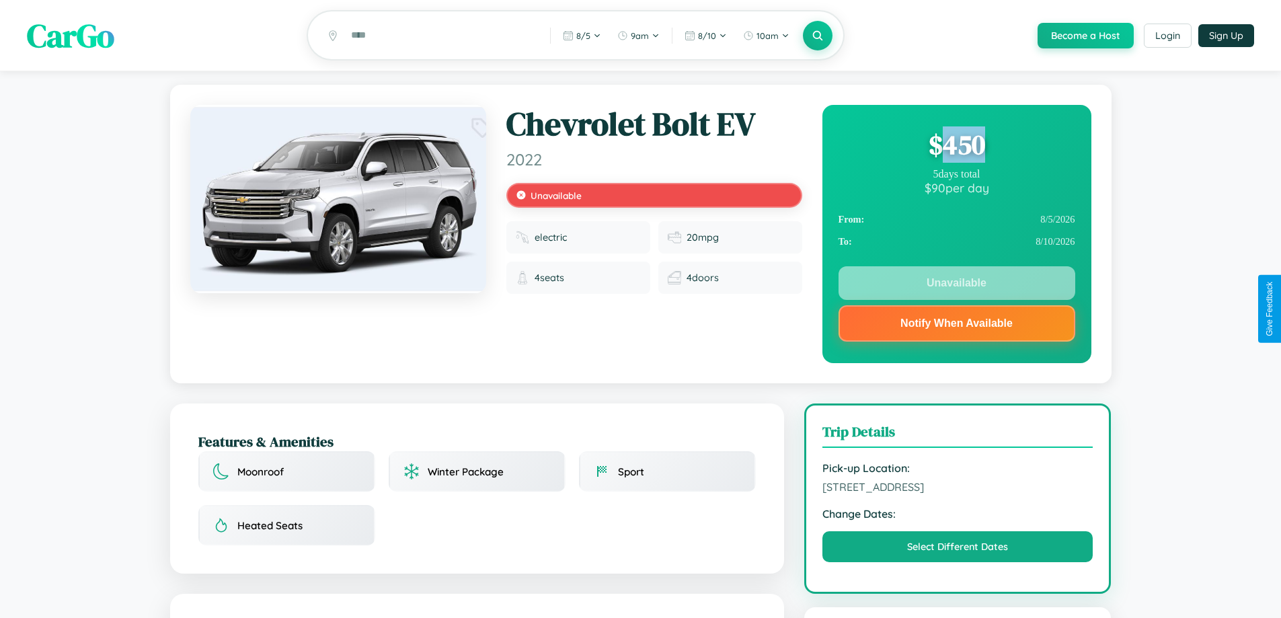
click at [956, 147] on div "$ 450" at bounding box center [956, 144] width 237 height 36
